Goal: Find specific page/section: Find specific page/section

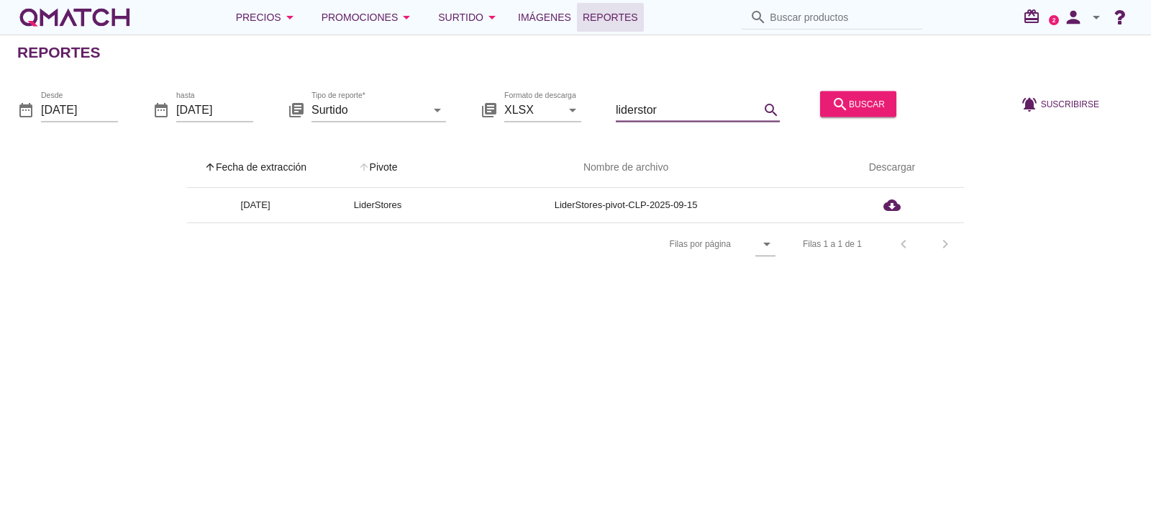
drag, startPoint x: 656, startPoint y: 117, endPoint x: 327, endPoint y: 153, distance: 330.2
click at [327, 153] on div "Reportes date_range Desde 2025-09-15 date_range hasta 2025-09-15 library_books …" at bounding box center [575, 281] width 1151 height 492
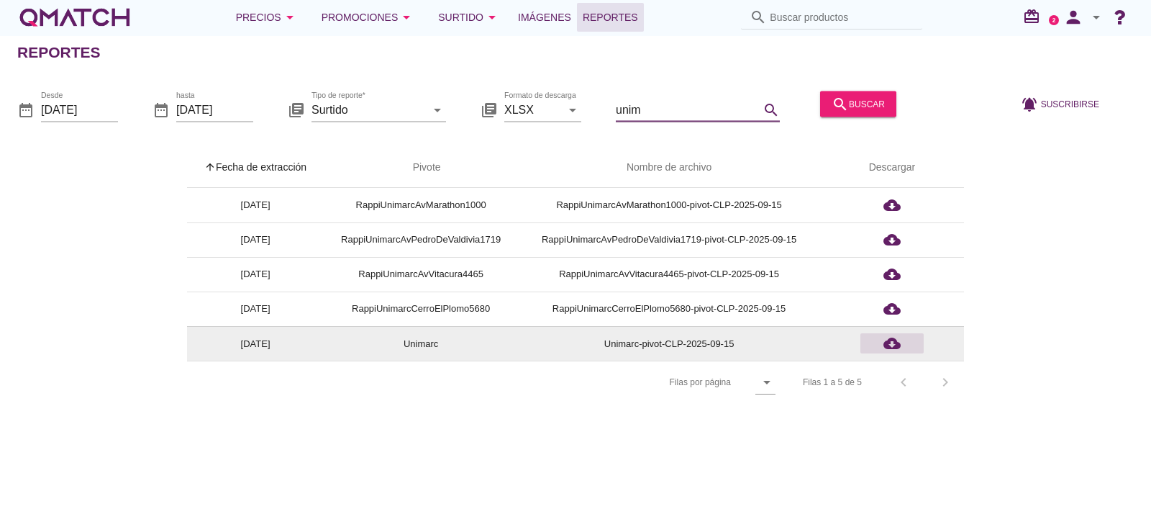
type input "unim"
click at [892, 346] on icon "cloud_download" at bounding box center [892, 343] width 17 height 17
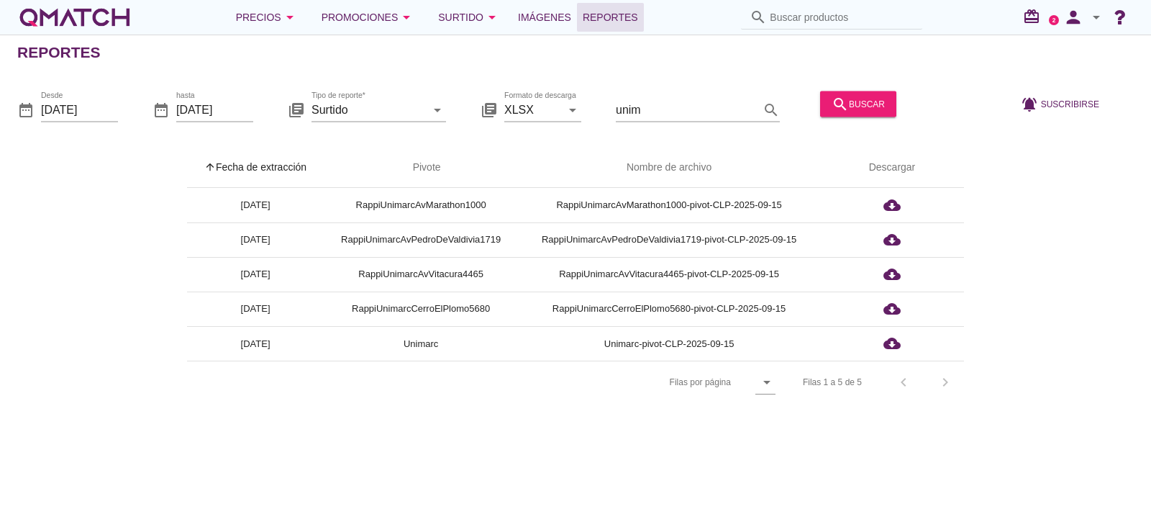
click at [792, 19] on input "Buscar productos" at bounding box center [842, 17] width 144 height 23
paste input "2599169000009"
click at [872, 19] on input "2599169000009" at bounding box center [842, 17] width 144 height 23
type input "2599169000009"
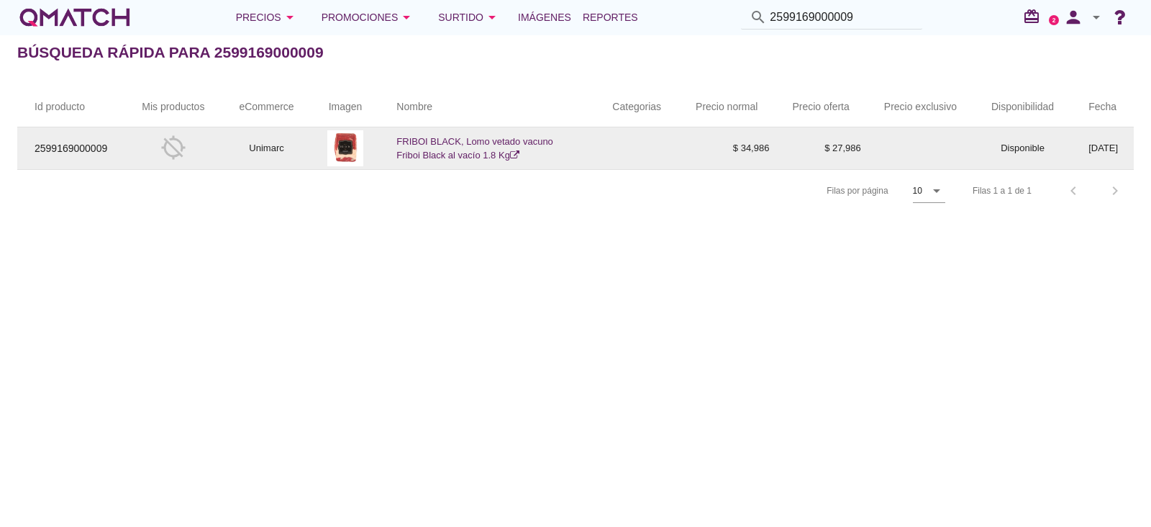
click at [518, 156] on icon at bounding box center [514, 154] width 9 height 9
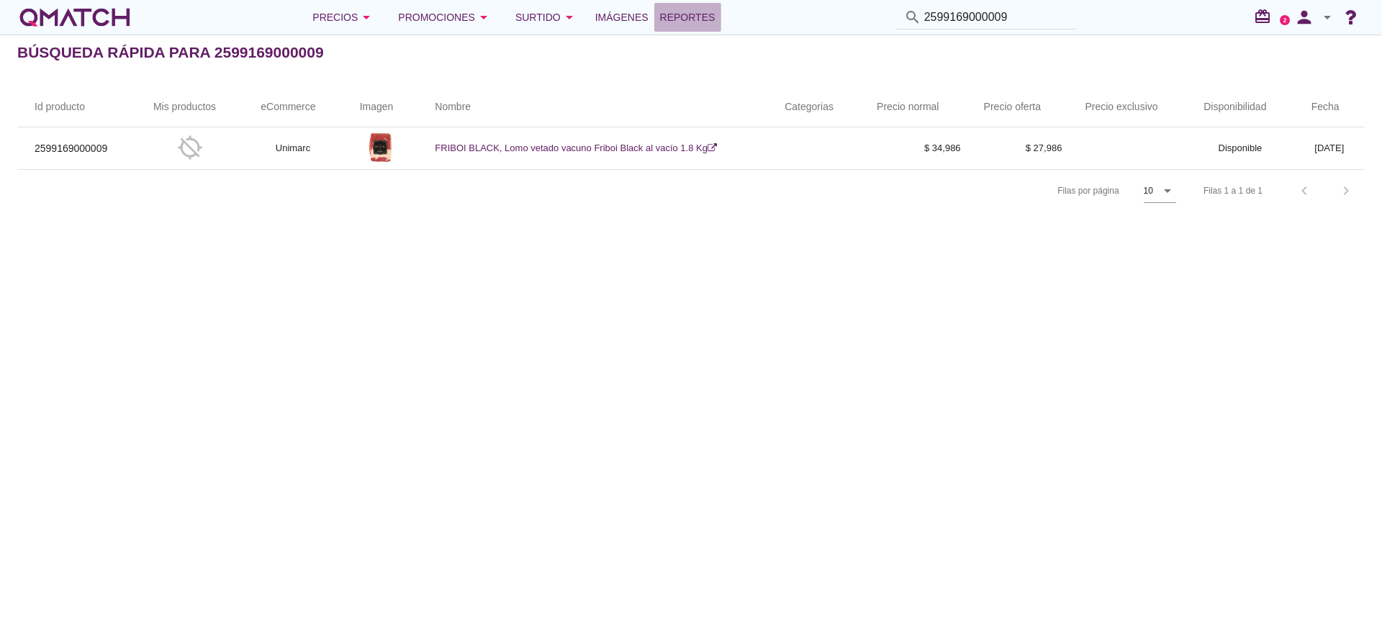
click at [666, 19] on span "Reportes" at bounding box center [687, 17] width 55 height 17
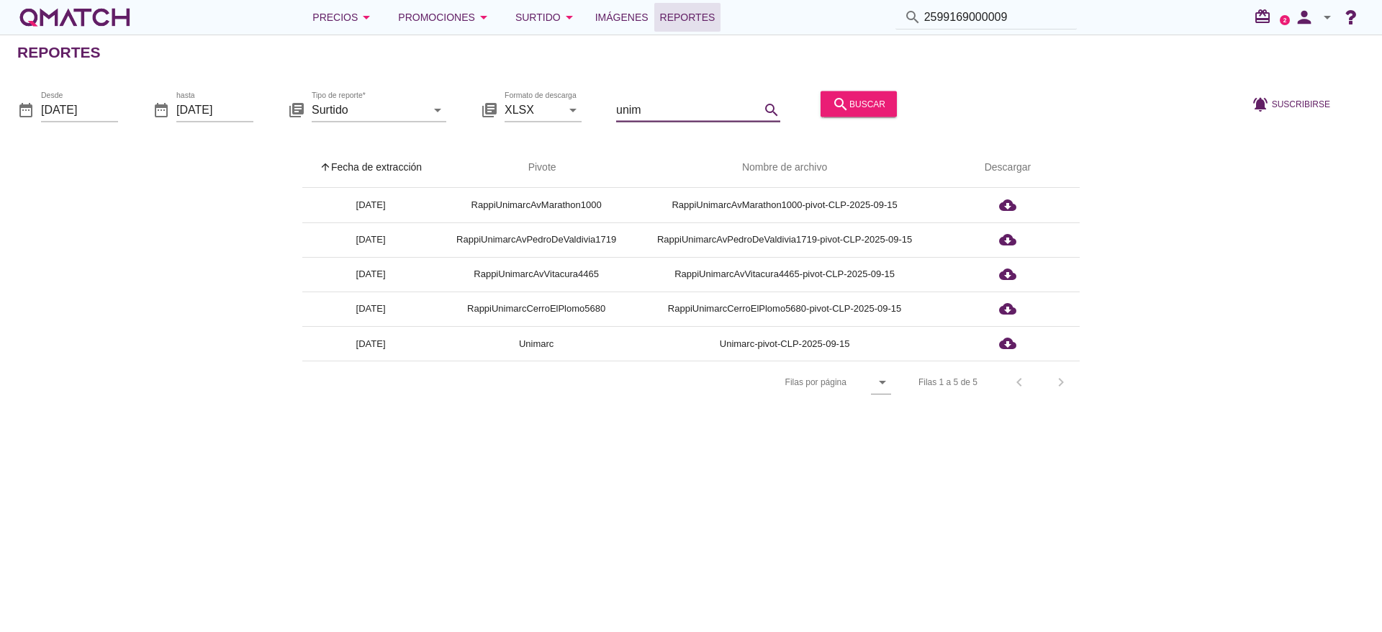
click at [684, 106] on input "unim" at bounding box center [688, 109] width 144 height 23
click at [684, 104] on input "unim" at bounding box center [688, 109] width 144 height 23
click at [684, 105] on input "unim" at bounding box center [688, 109] width 144 height 23
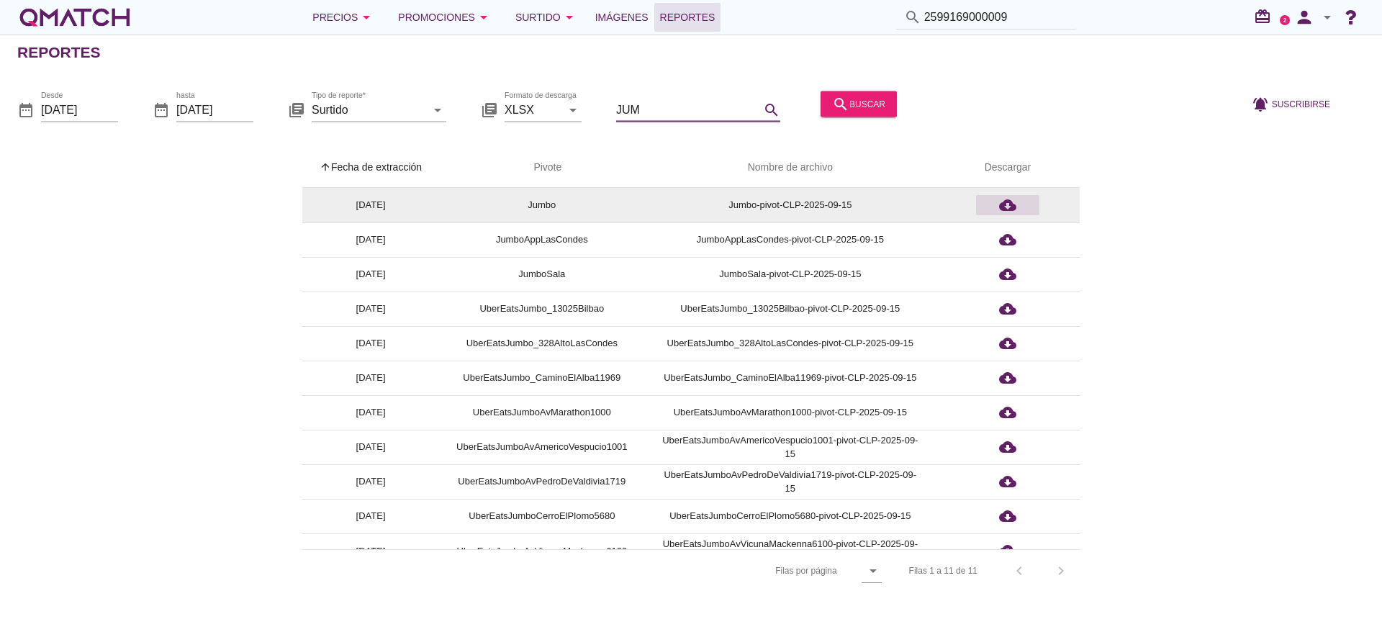
type input "JUM"
click at [1006, 207] on icon "cloud_download" at bounding box center [1007, 204] width 17 height 17
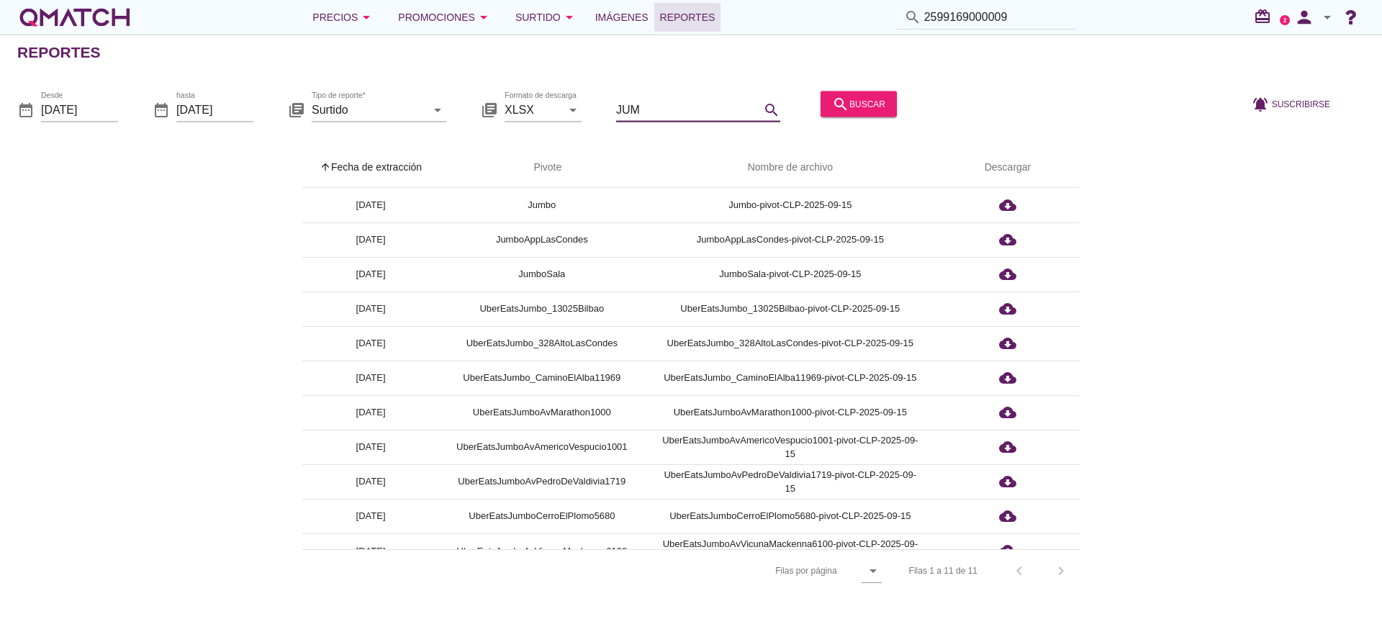
click at [699, 109] on input "JUM" at bounding box center [688, 109] width 144 height 23
drag, startPoint x: 1025, startPoint y: 12, endPoint x: 720, endPoint y: 79, distance: 311.6
click at [720, 79] on div "Precios arrow_drop_down Promociones arrow_drop_down Surtido arrow_drop_down Imá…" at bounding box center [691, 316] width 1382 height 632
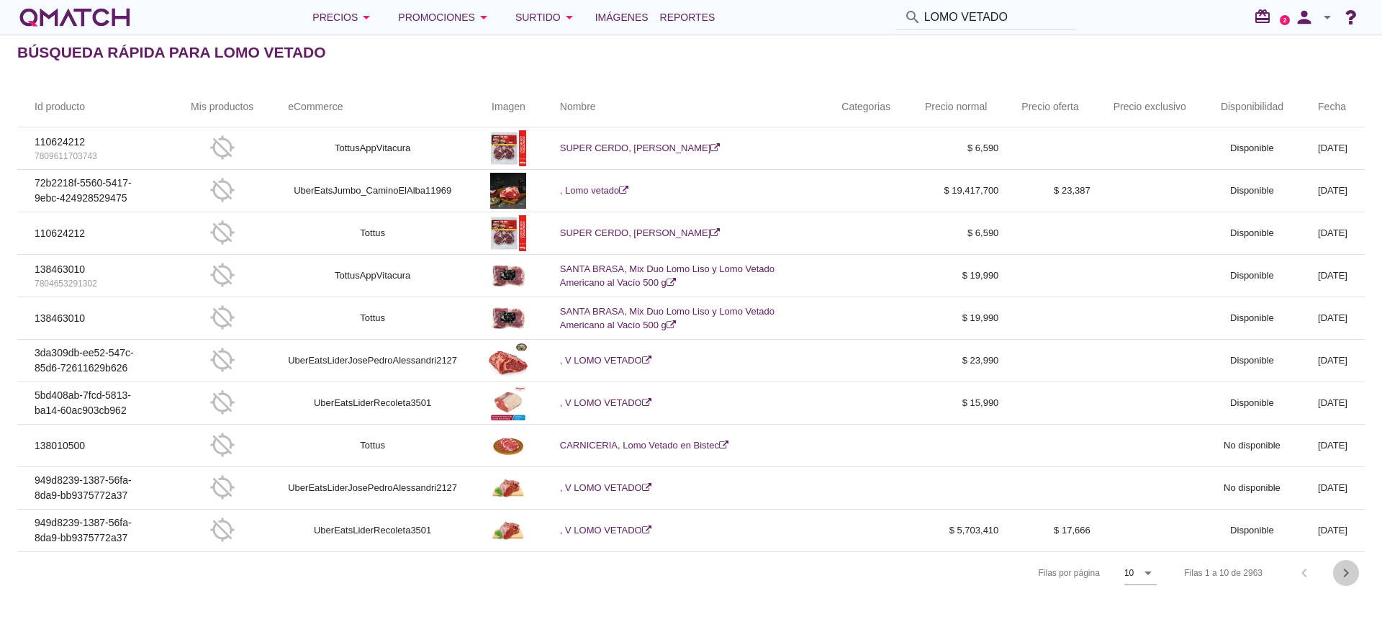
click at [1151, 526] on icon "chevron_right" at bounding box center [1345, 572] width 17 height 17
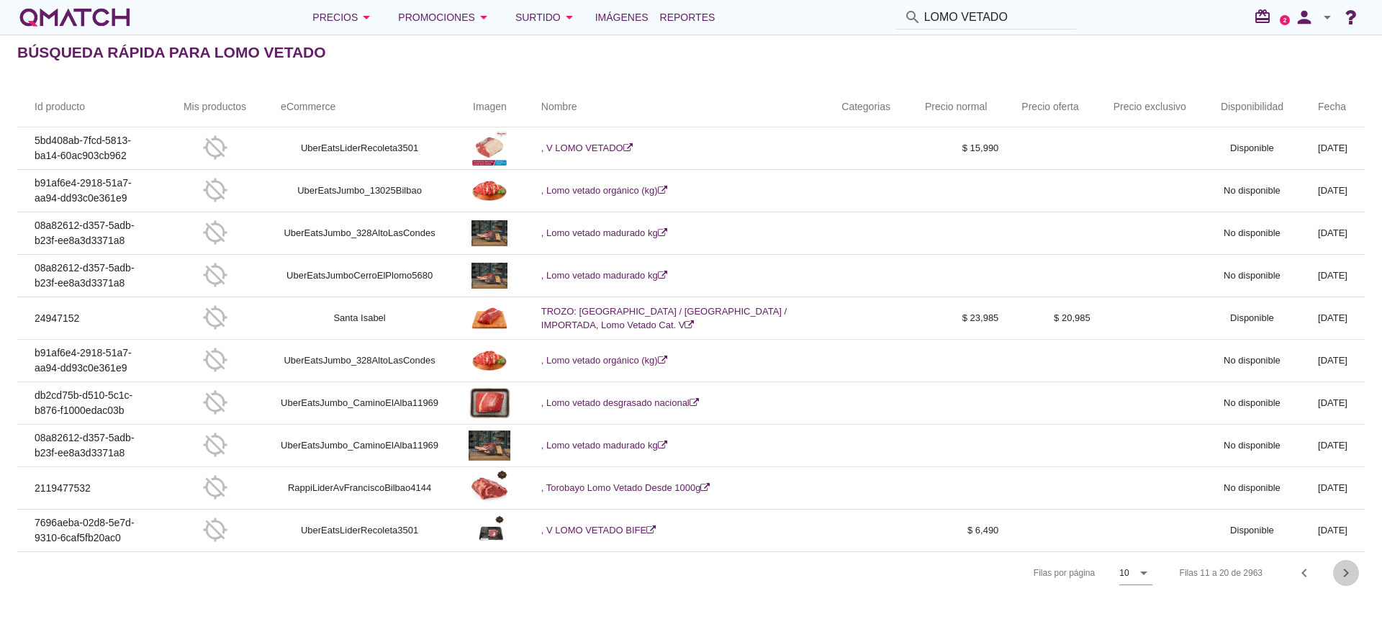
click at [1151, 526] on icon "chevron_right" at bounding box center [1345, 572] width 17 height 17
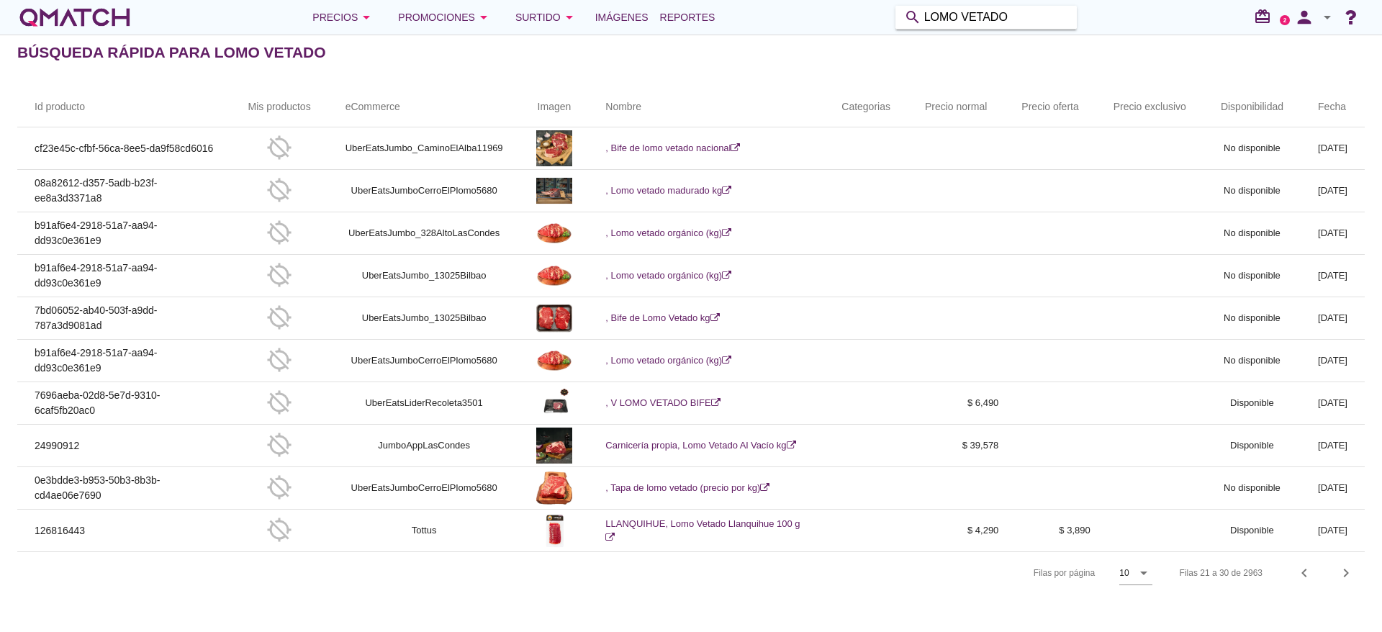
drag, startPoint x: 1022, startPoint y: 17, endPoint x: 966, endPoint y: 10, distance: 56.5
click at [966, 10] on input "LOMO VETADO" at bounding box center [996, 17] width 144 height 23
type input "LOMO LISO"
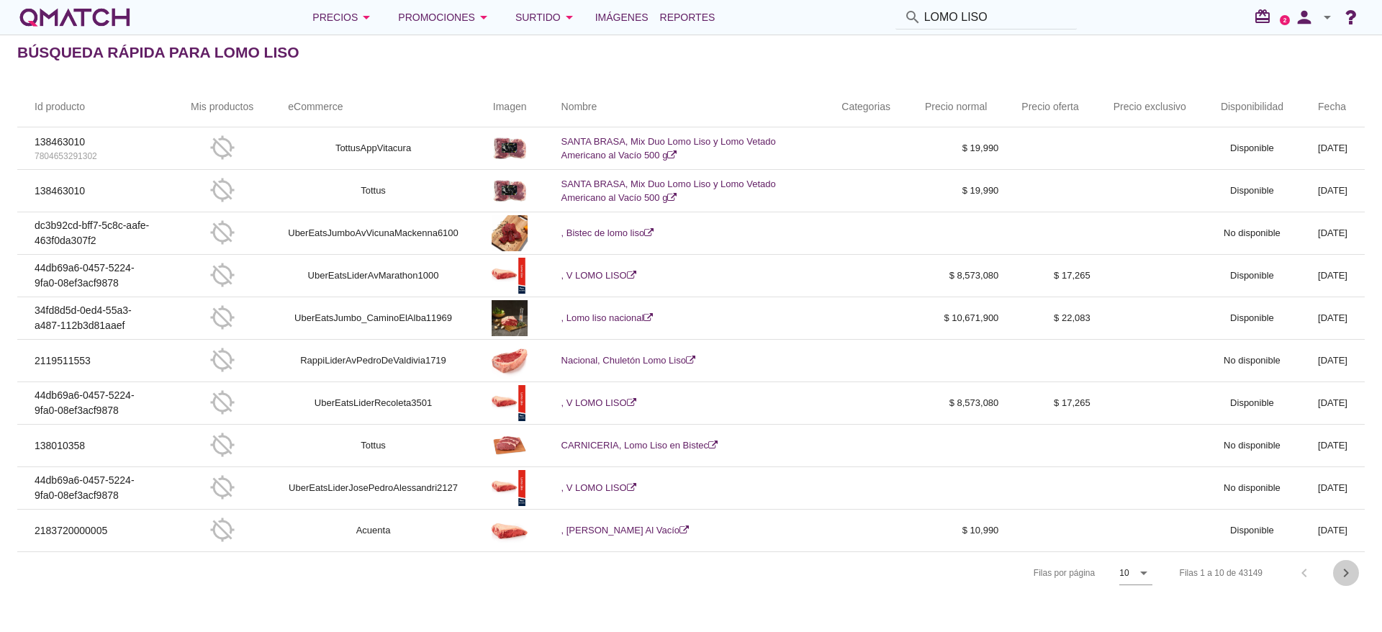
click at [1151, 526] on icon "chevron_right" at bounding box center [1345, 572] width 17 height 17
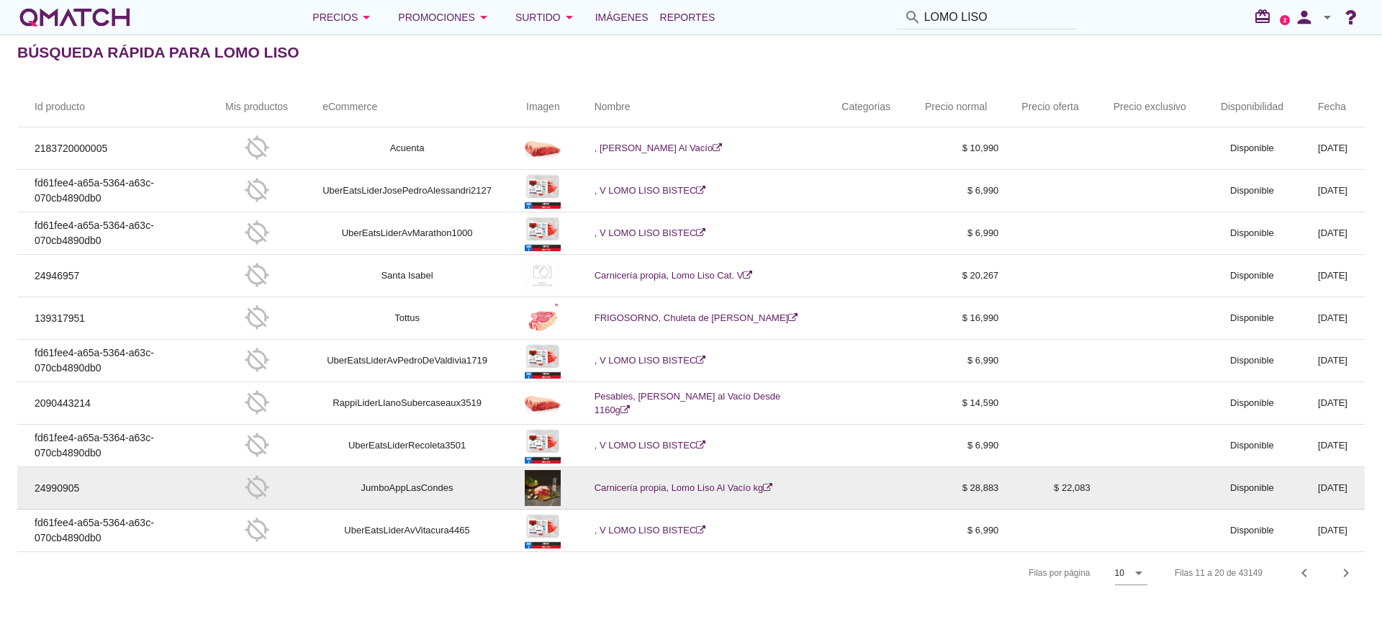
click at [772, 488] on icon at bounding box center [767, 487] width 9 height 9
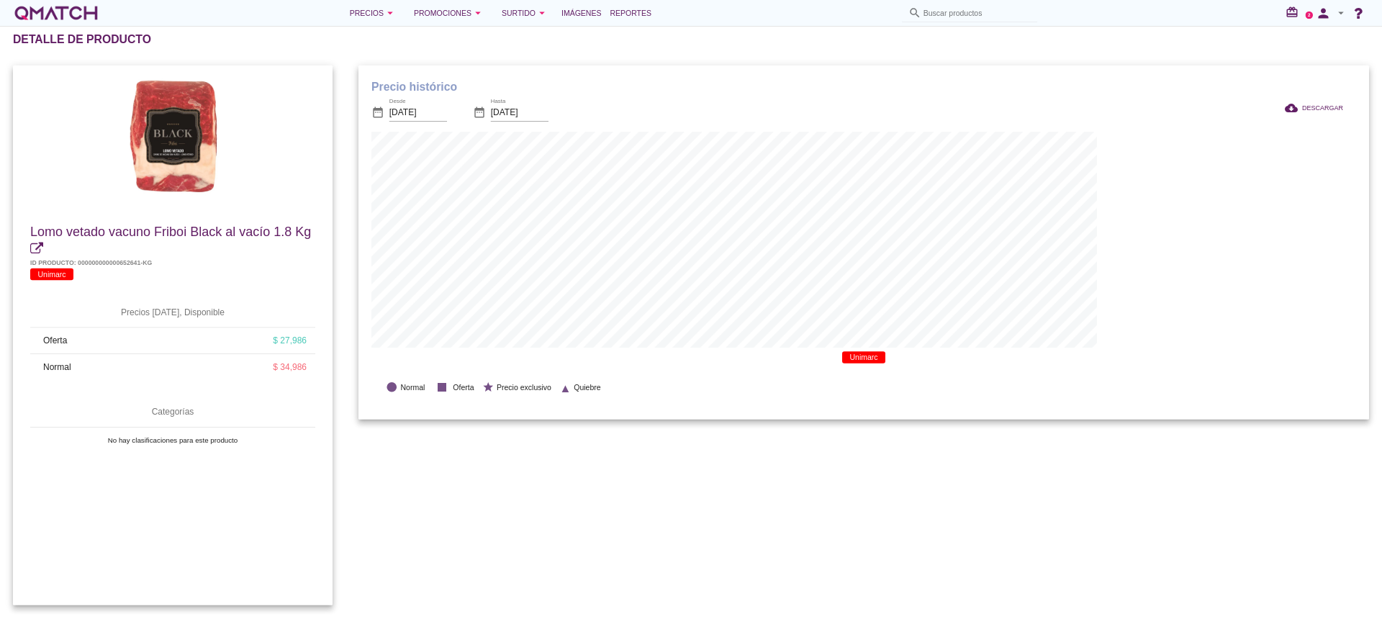
scroll to position [472, 1002]
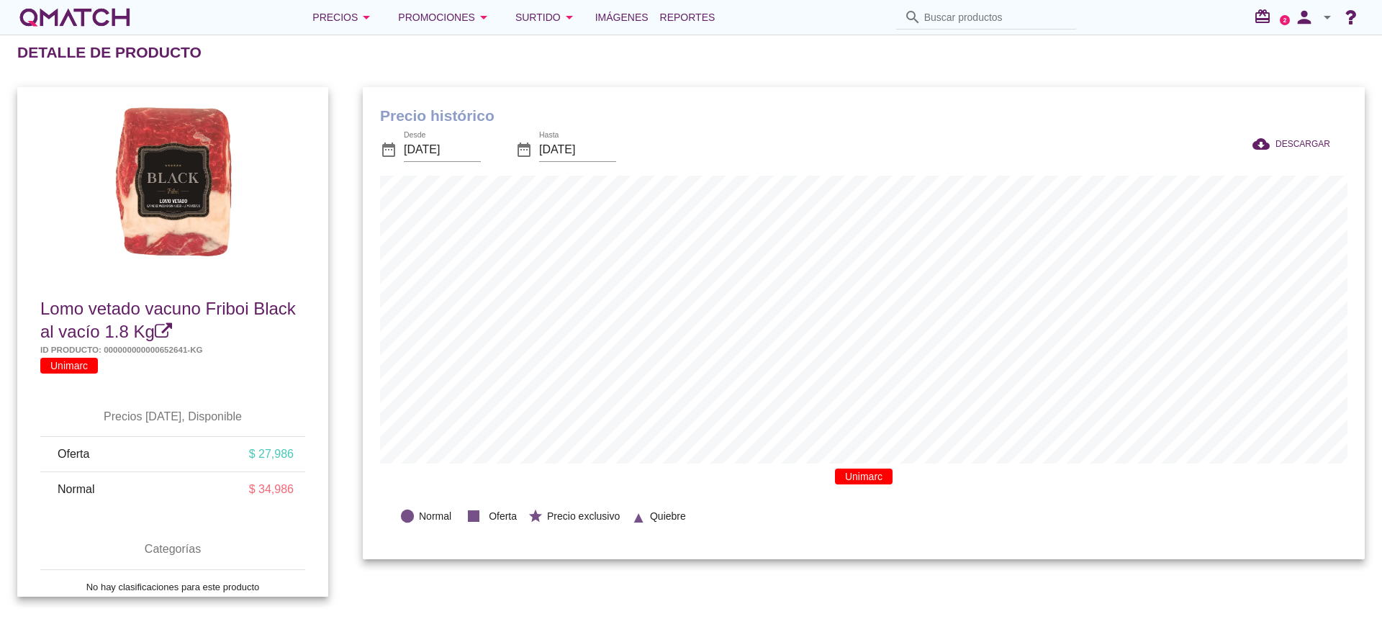
click at [979, 6] on input "Buscar productos" at bounding box center [996, 17] width 144 height 23
paste input "2,59909E+12"
drag, startPoint x: 1014, startPoint y: 13, endPoint x: 725, endPoint y: 55, distance: 292.3
click at [729, 55] on div "Precios arrow_drop_down Promociones arrow_drop_down Surtido arrow_drop_down Imá…" at bounding box center [691, 316] width 1382 height 632
paste input "599087000006"
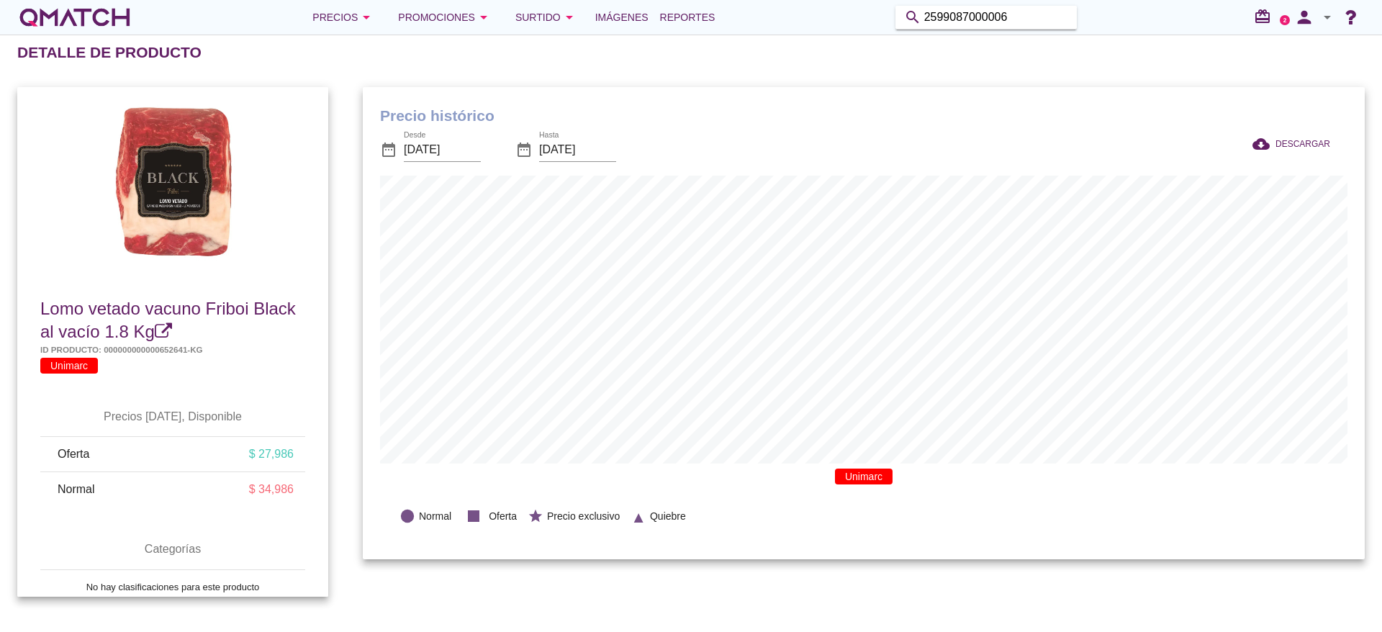
type input "2599087000006"
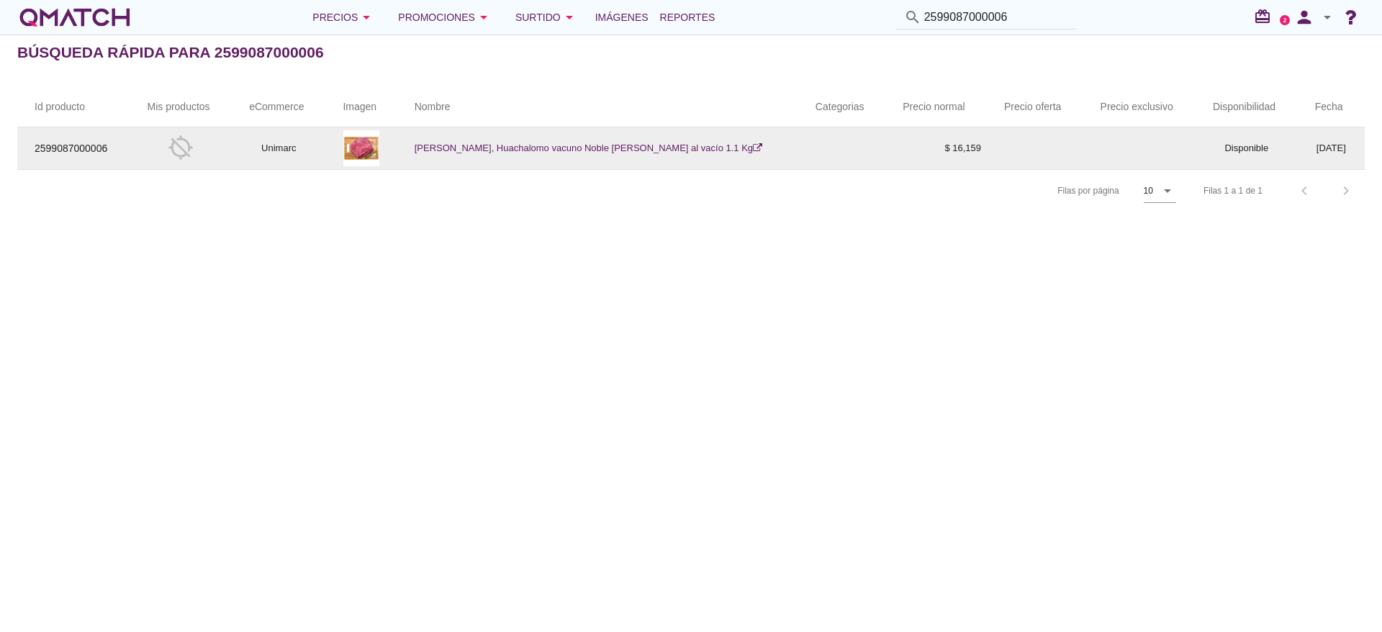
click at [753, 146] on icon at bounding box center [757, 147] width 9 height 9
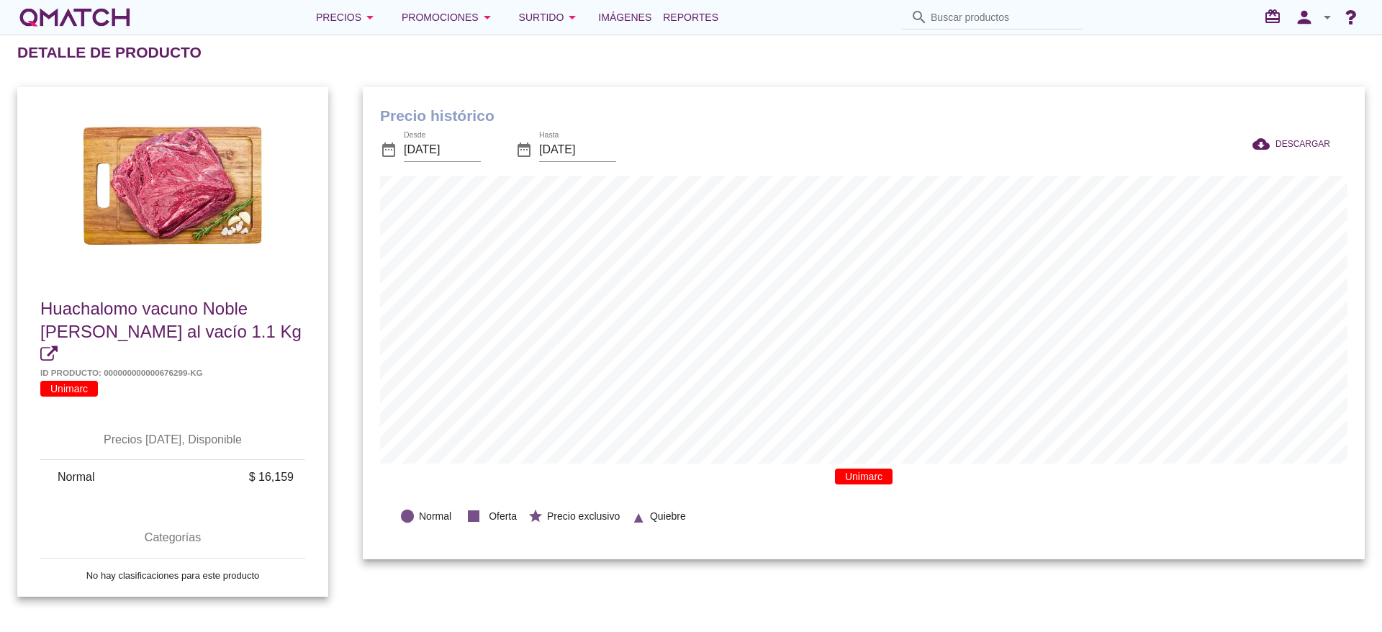
scroll to position [472, 1002]
click at [969, 12] on input "Buscar productos" at bounding box center [1002, 17] width 144 height 23
paste input "2594451000002"
type input "2594451000002"
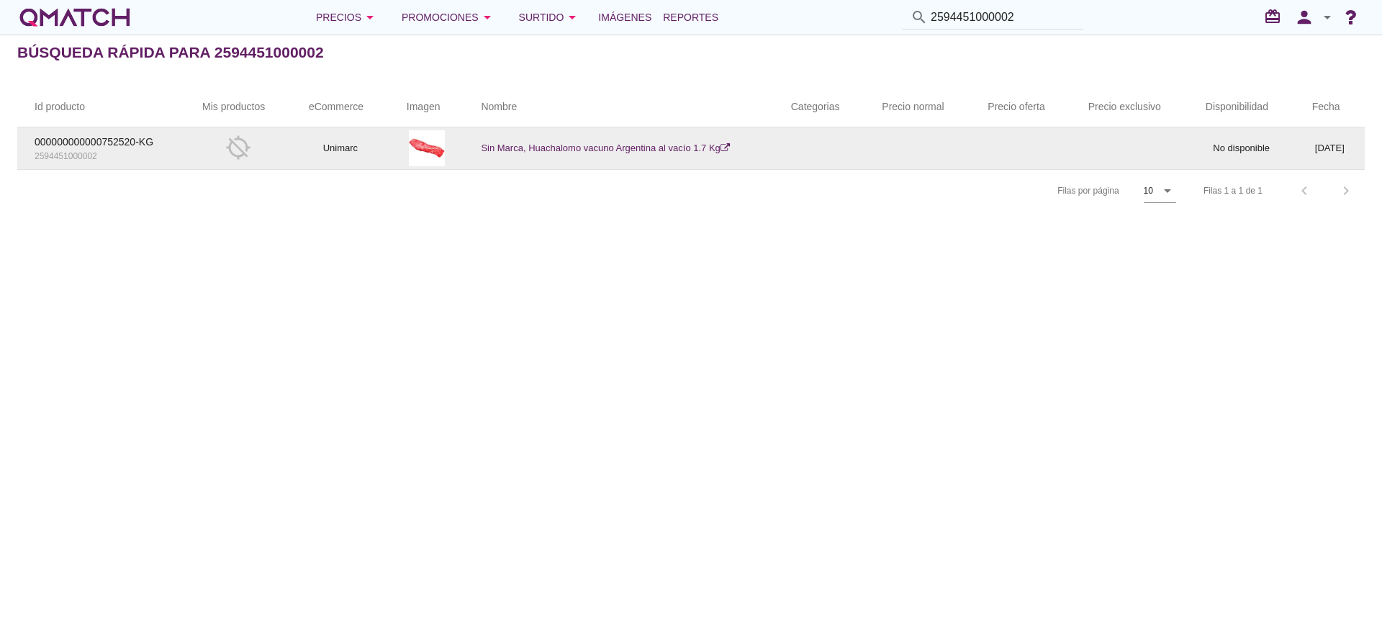
click at [720, 146] on icon at bounding box center [724, 147] width 9 height 9
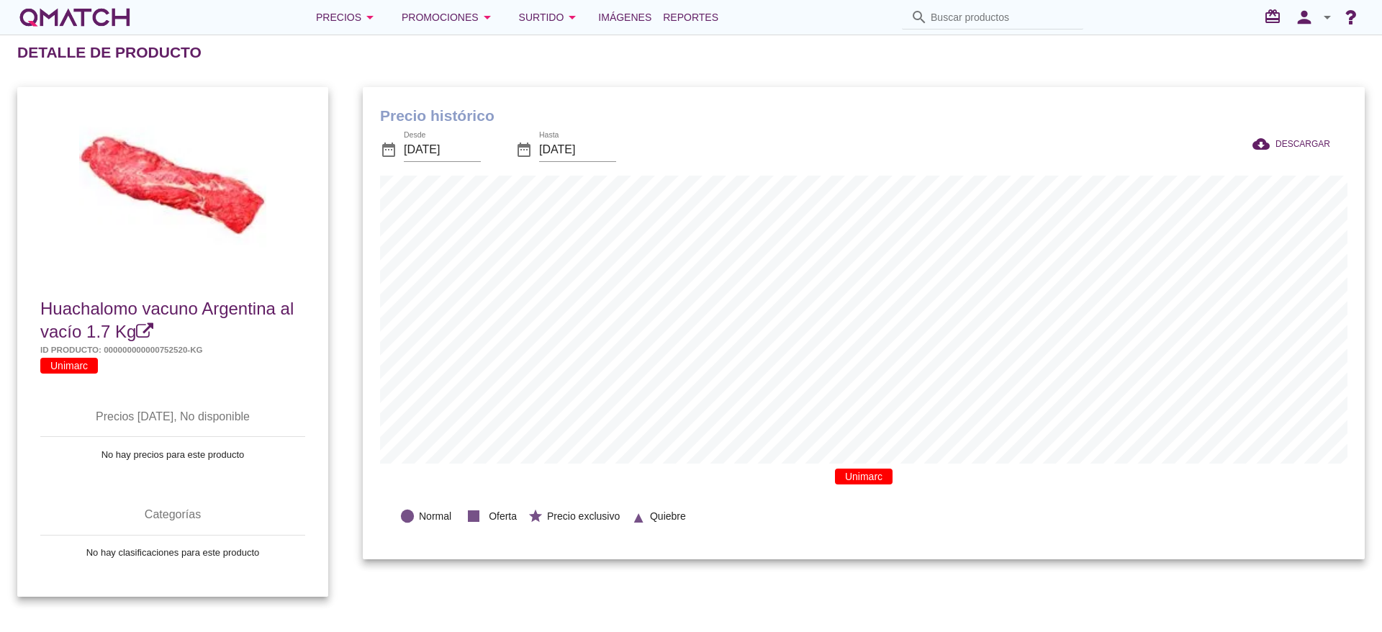
scroll to position [472, 1002]
click at [980, 6] on input "Buscar productos" at bounding box center [1002, 17] width 144 height 23
paste input "29402"
type input "29402"
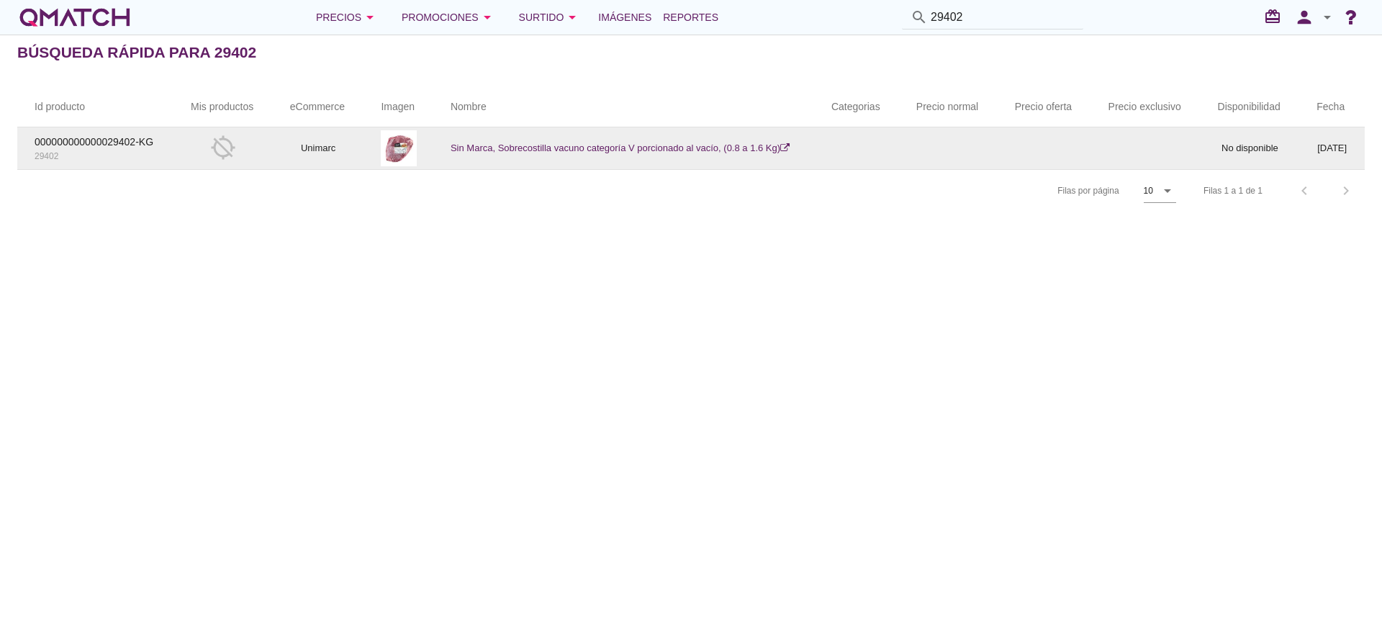
click at [780, 144] on icon at bounding box center [784, 147] width 9 height 9
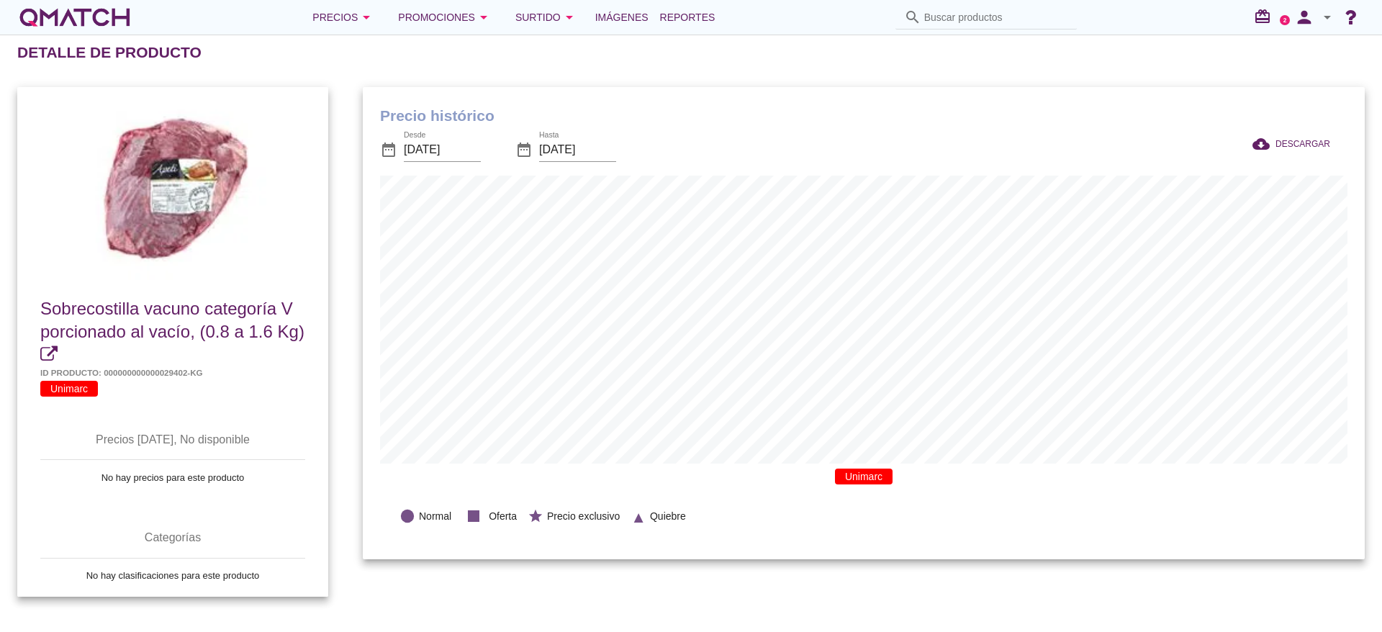
scroll to position [472, 1002]
click at [990, 17] on input "Buscar productos" at bounding box center [996, 17] width 144 height 23
click at [990, 18] on input "Buscar productos" at bounding box center [996, 17] width 144 height 23
paste input "2598220000002"
type input "2598220000002"
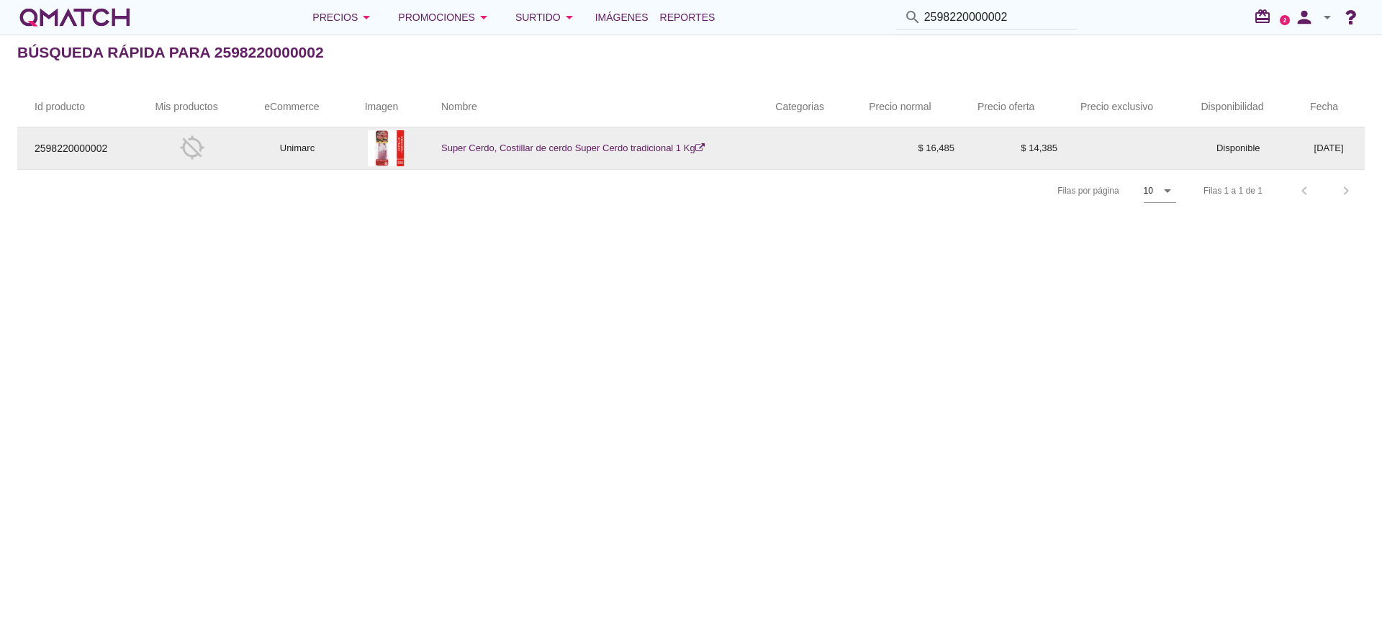
click at [695, 149] on icon at bounding box center [699, 147] width 9 height 9
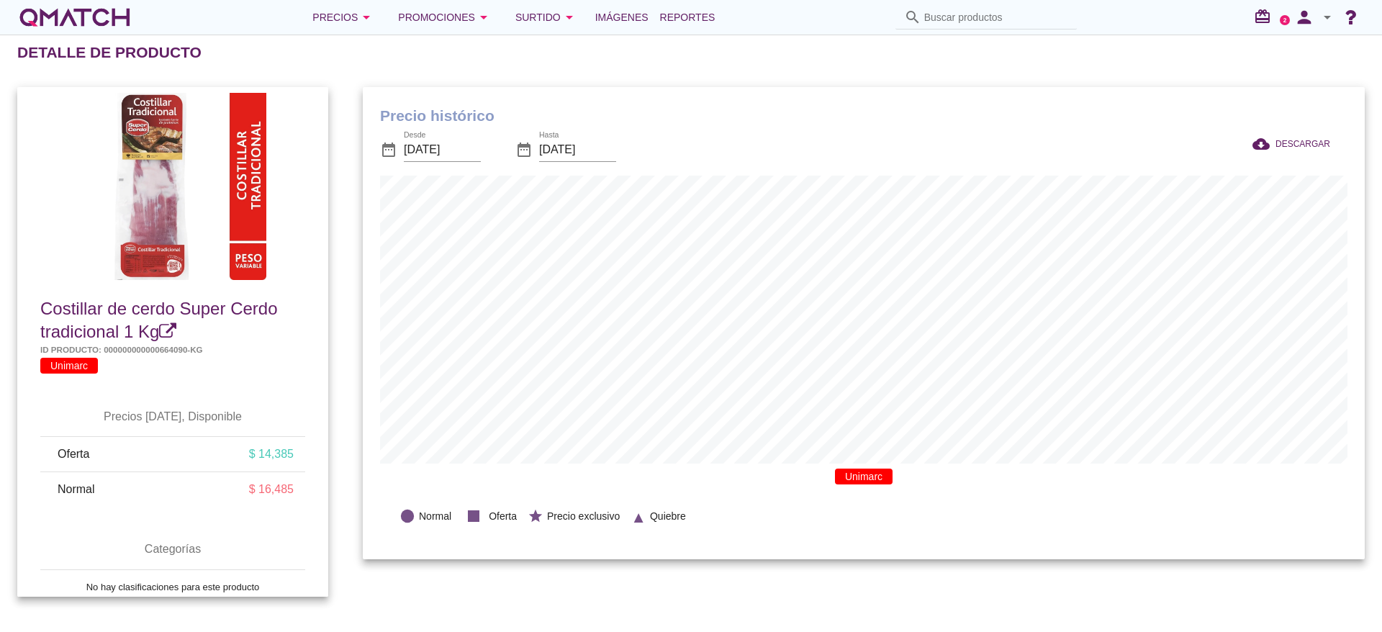
scroll to position [472, 1002]
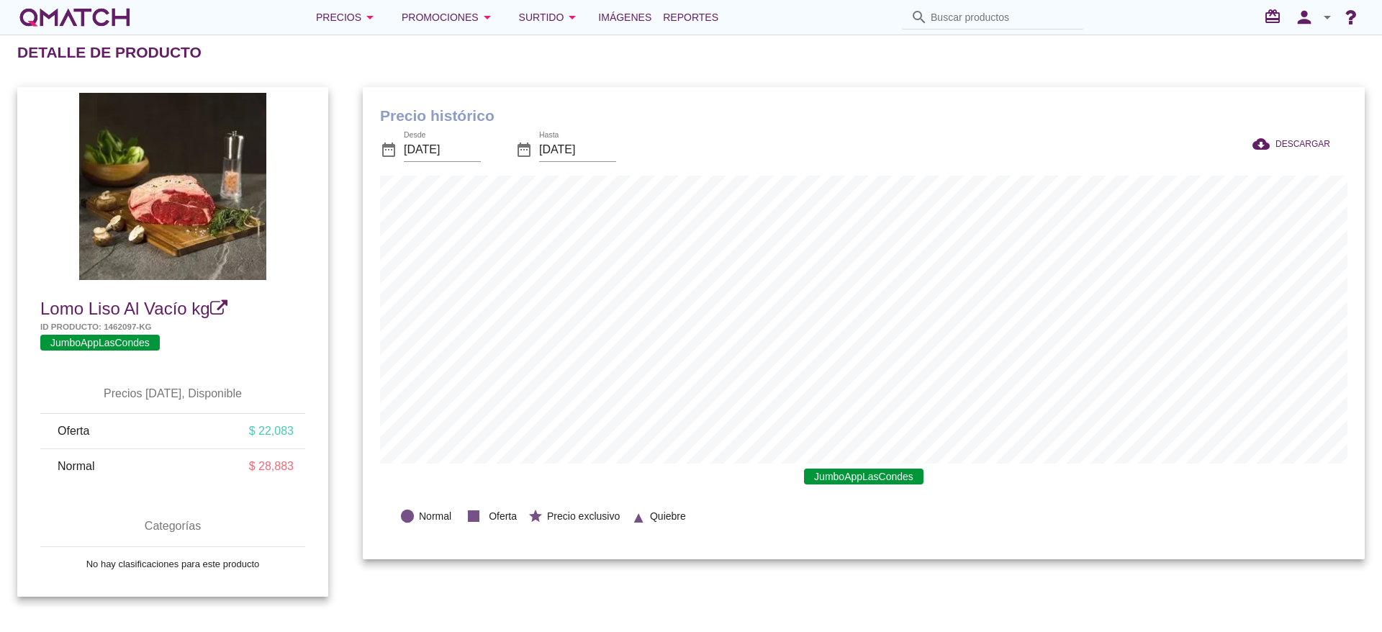
scroll to position [472, 1002]
